Goal: Information Seeking & Learning: Find specific fact

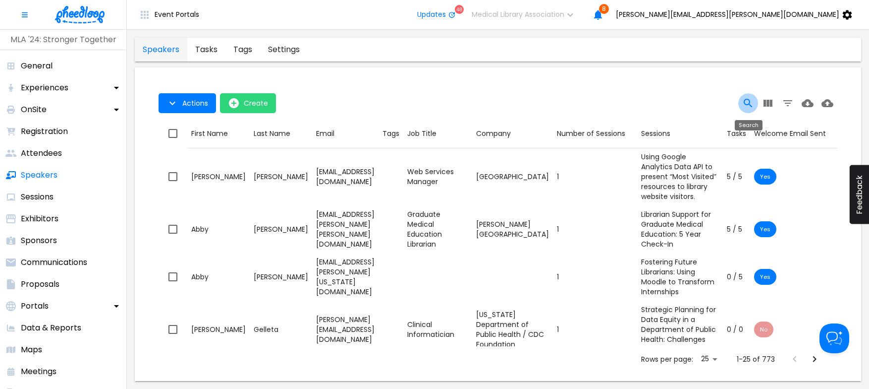
click at [749, 100] on icon "Search" at bounding box center [749, 103] width 12 height 12
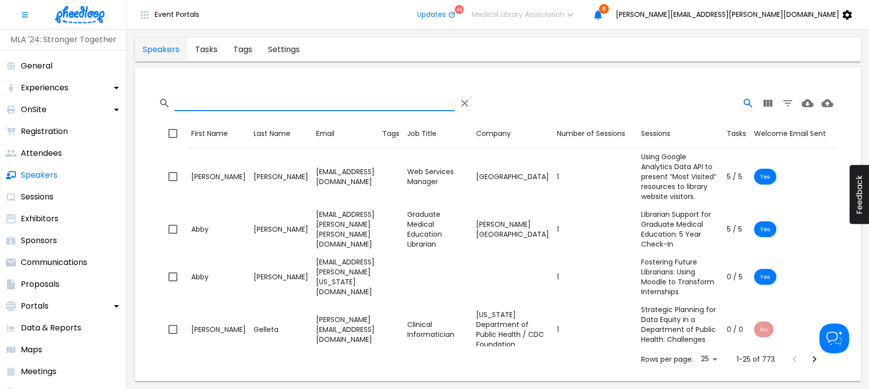
click at [343, 103] on input "Search" at bounding box center [314, 103] width 281 height 16
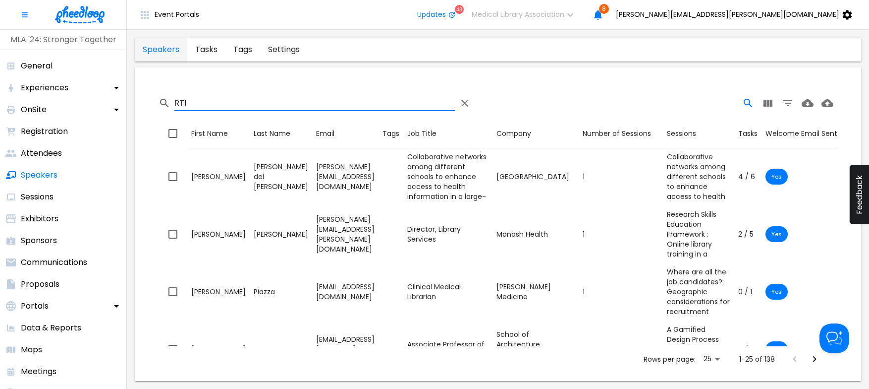
type input "RTI"
click at [34, 194] on p "Sessions" at bounding box center [37, 197] width 33 height 12
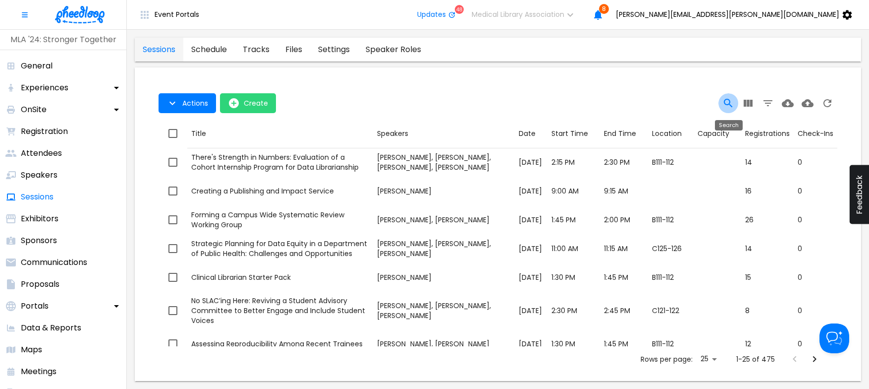
click at [725, 100] on icon "Search" at bounding box center [728, 103] width 8 height 8
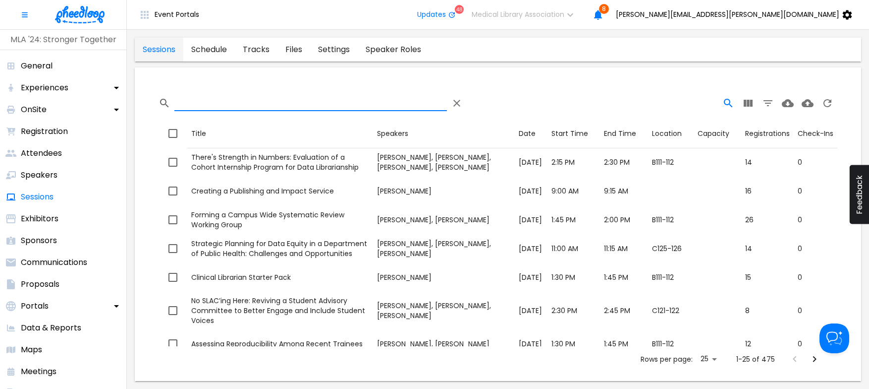
click at [288, 102] on input "Search" at bounding box center [310, 103] width 273 height 16
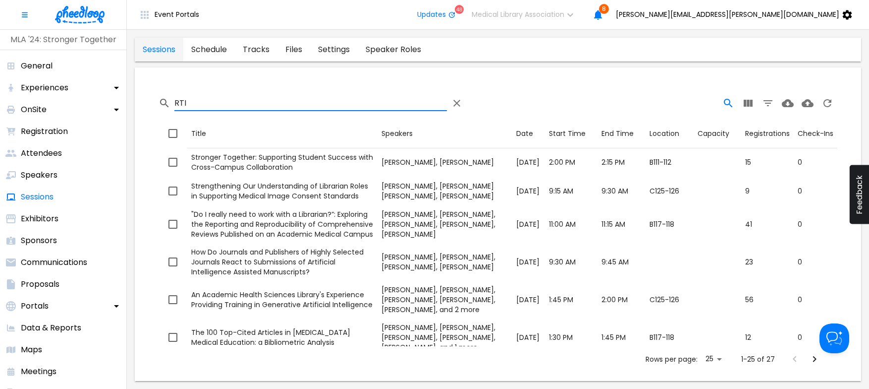
drag, startPoint x: 194, startPoint y: 105, endPoint x: 175, endPoint y: 104, distance: 18.9
click at [175, 104] on input "RTI" at bounding box center [310, 103] width 273 height 16
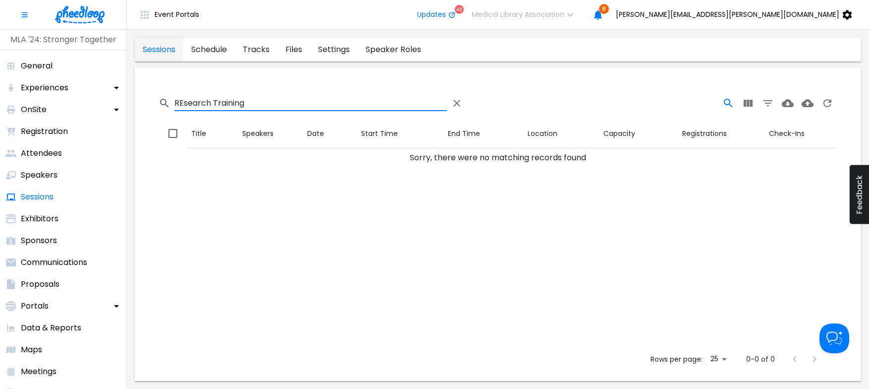
drag, startPoint x: 254, startPoint y: 106, endPoint x: 143, endPoint y: 111, distance: 110.6
click at [174, 111] on input "REsearch Training" at bounding box center [310, 103] width 273 height 16
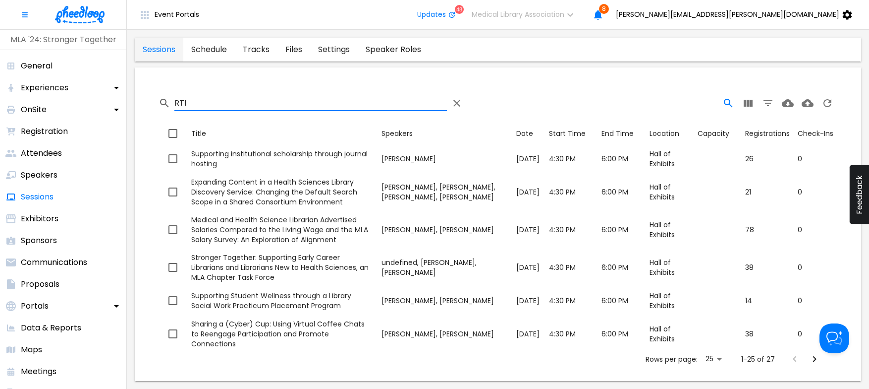
scroll to position [656, 0]
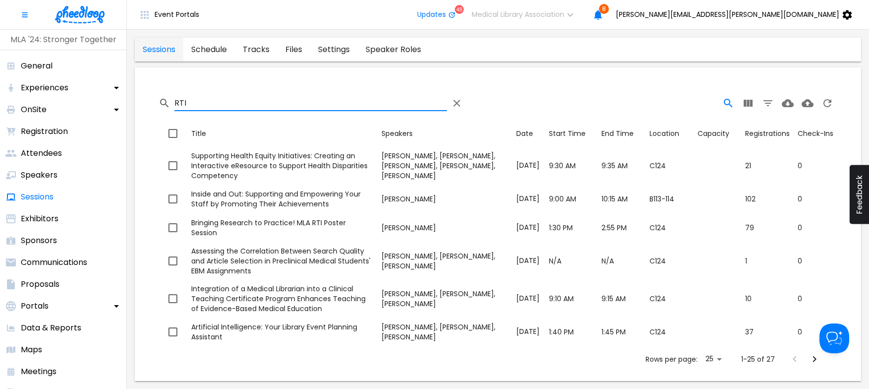
drag, startPoint x: 199, startPoint y: 102, endPoint x: 172, endPoint y: 98, distance: 27.6
click at [174, 102] on input "RTI" at bounding box center [310, 103] width 273 height 16
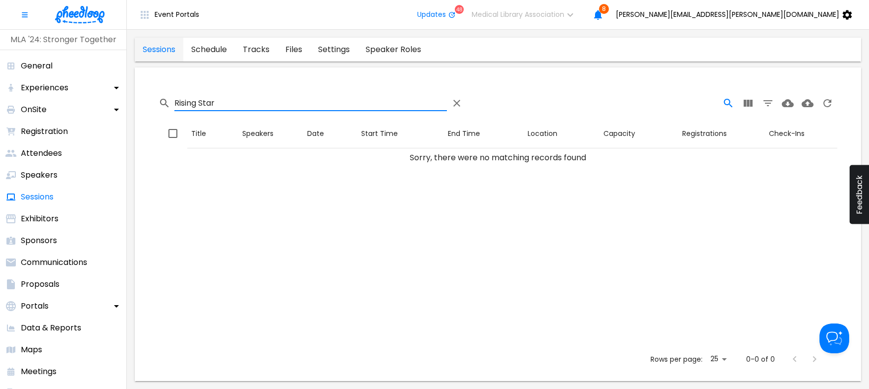
type input "Rising Star"
